Goal: Check status: Check status

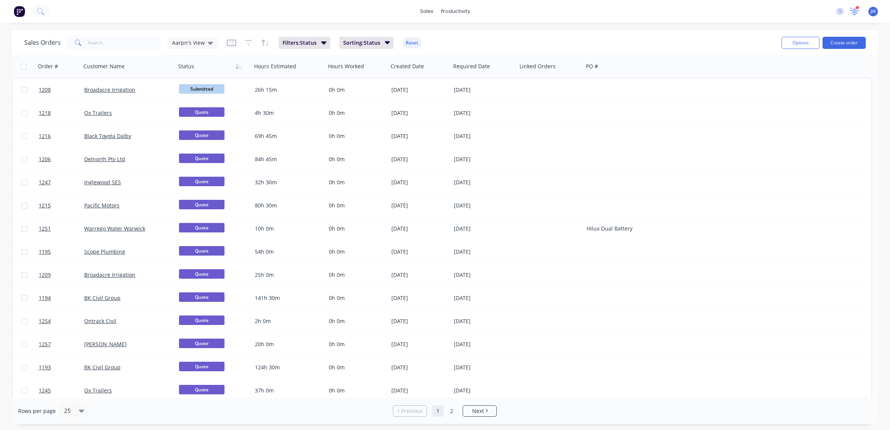
click at [855, 12] on icon at bounding box center [854, 11] width 7 height 6
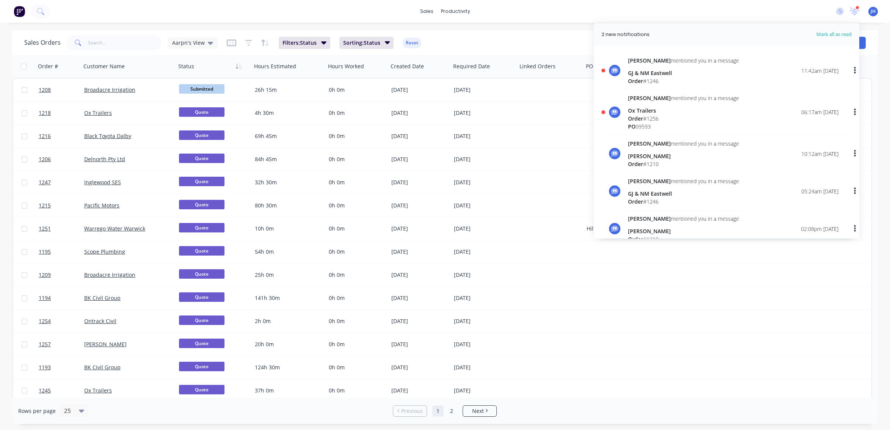
click at [635, 117] on span "Order" at bounding box center [635, 118] width 15 height 7
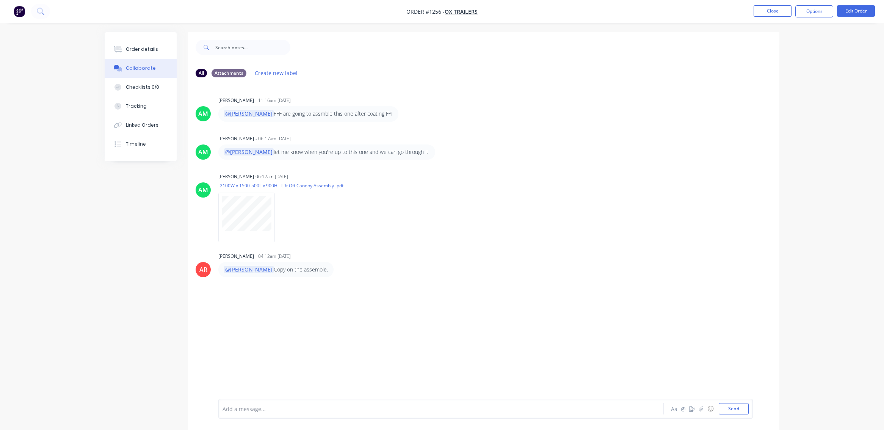
click at [17, 12] on img "button" at bounding box center [19, 11] width 11 height 11
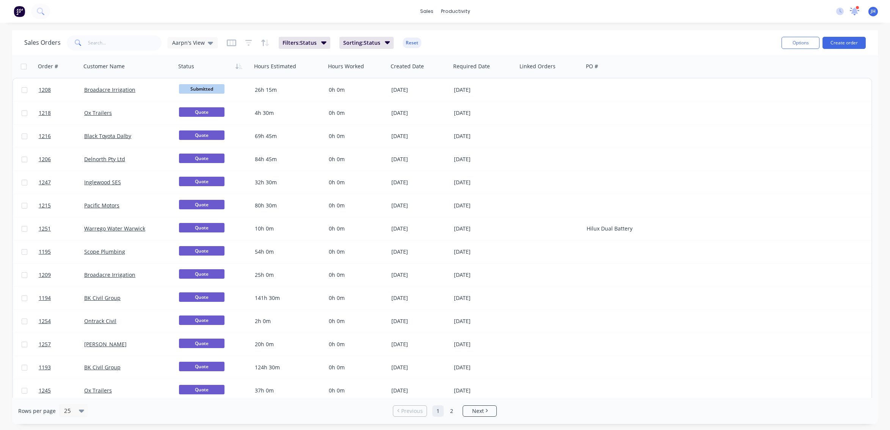
click at [858, 9] on icon at bounding box center [854, 12] width 9 height 8
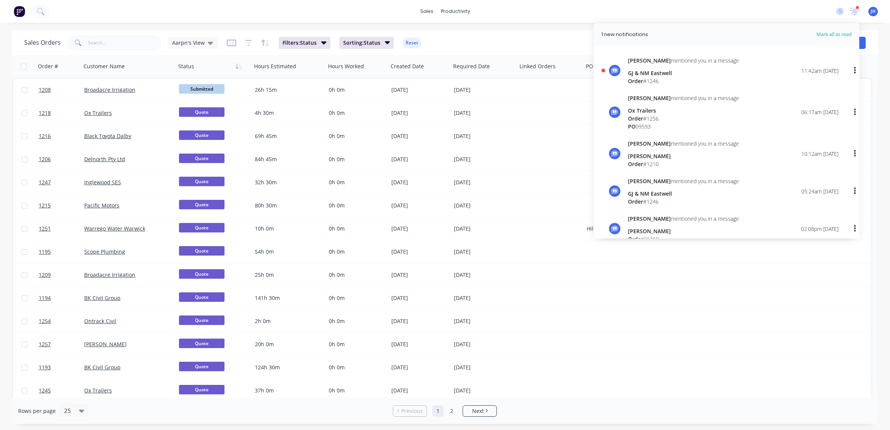
click at [648, 75] on div "GJ & NM Eastwell" at bounding box center [683, 73] width 111 height 8
